Goal: Communication & Community: Answer question/provide support

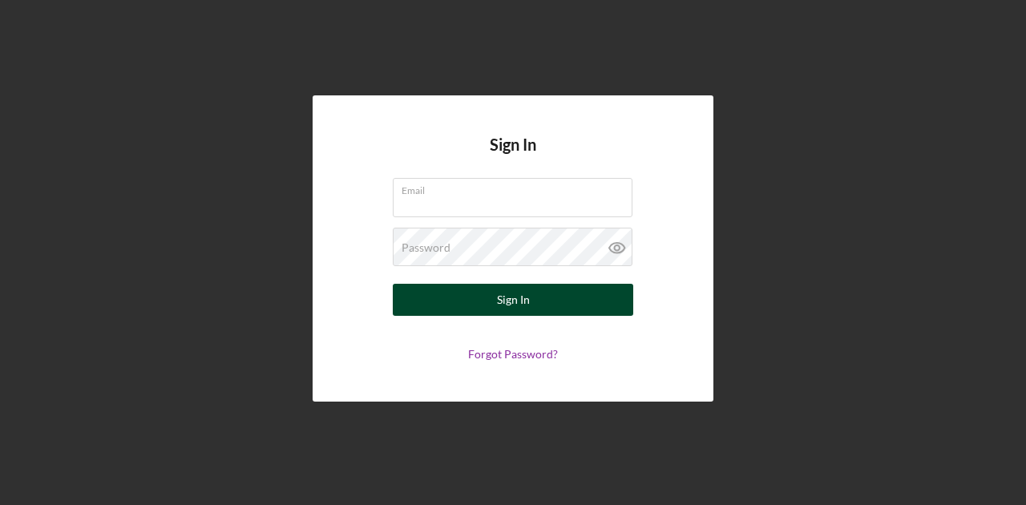
type input "[EMAIL_ADDRESS][DOMAIN_NAME]"
click at [489, 305] on button "Sign In" at bounding box center [513, 300] width 240 height 32
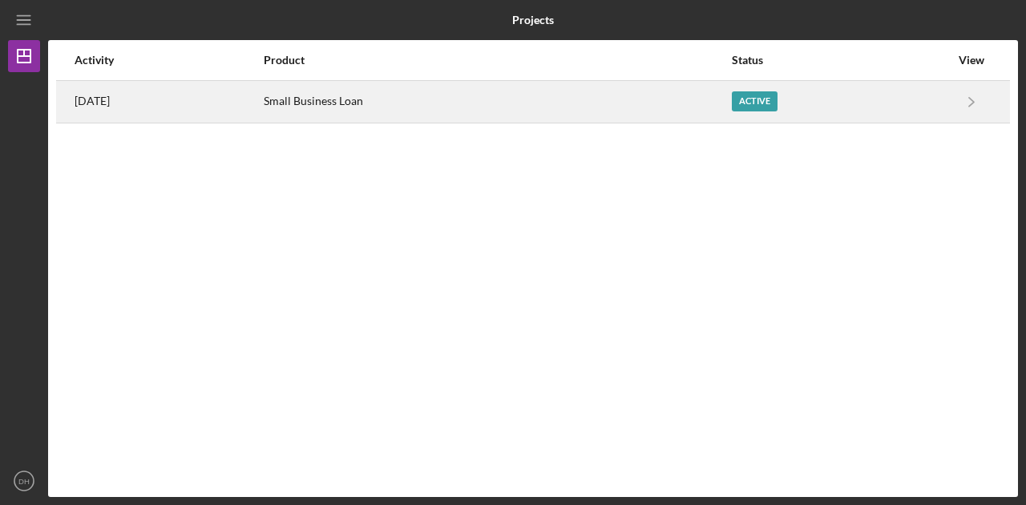
click at [719, 95] on div "Small Business Loan" at bounding box center [497, 102] width 466 height 40
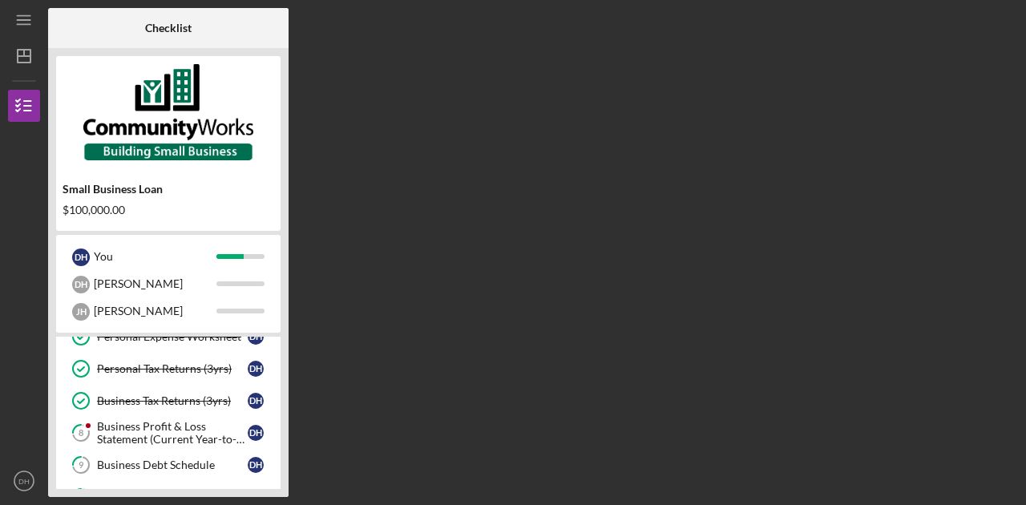
scroll to position [178, 0]
click at [197, 434] on div "Business Profit & Loss Statement (Current Year-to-Date)" at bounding box center [172, 432] width 151 height 26
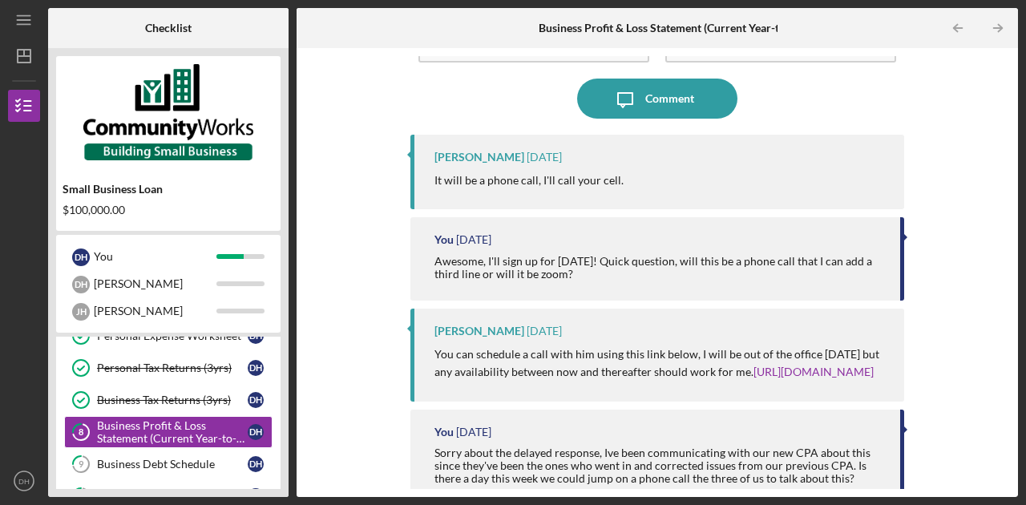
scroll to position [111, 0]
click at [753, 377] on link "[URL][DOMAIN_NAME]" at bounding box center [813, 370] width 120 height 14
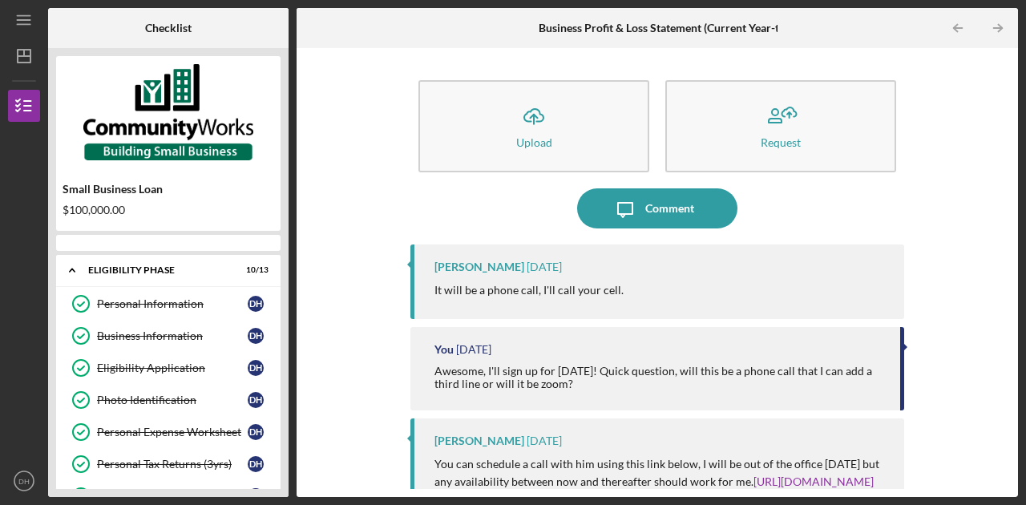
scroll to position [156, 0]
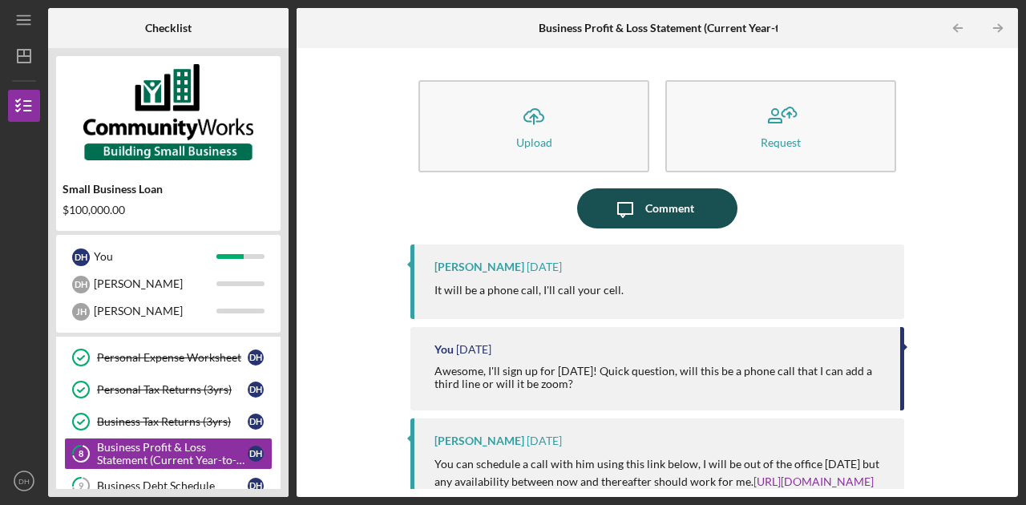
click at [645, 201] on div "Comment" at bounding box center [669, 208] width 49 height 40
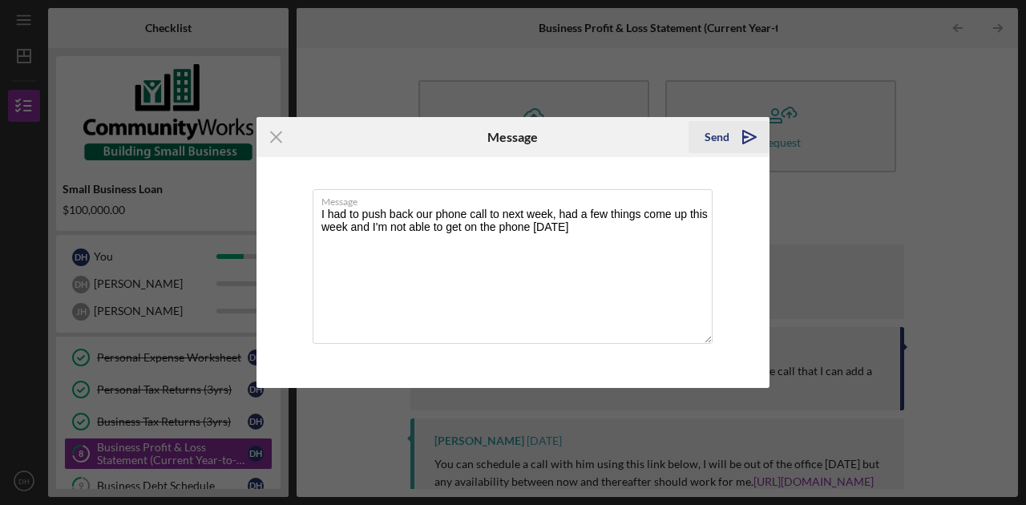
type textarea "I had to push back our phone call to next week, had a few things come up this w…"
click at [755, 145] on icon "Icon/icon-invite-send" at bounding box center [749, 137] width 40 height 40
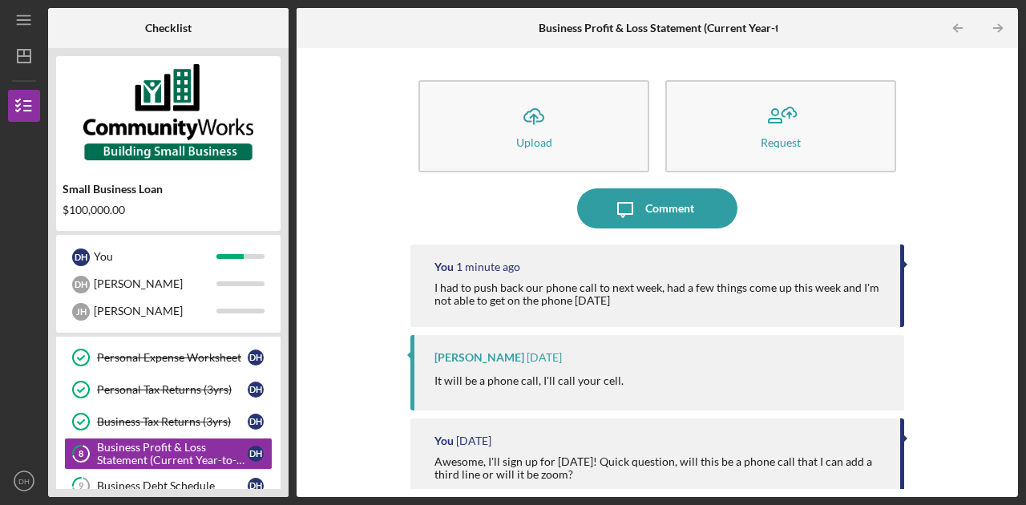
click at [357, 275] on div "Icon/Upload Upload Request Icon/Message Comment You 1 minute ago I had to push …" at bounding box center [657, 272] width 705 height 433
